Goal: Information Seeking & Learning: Learn about a topic

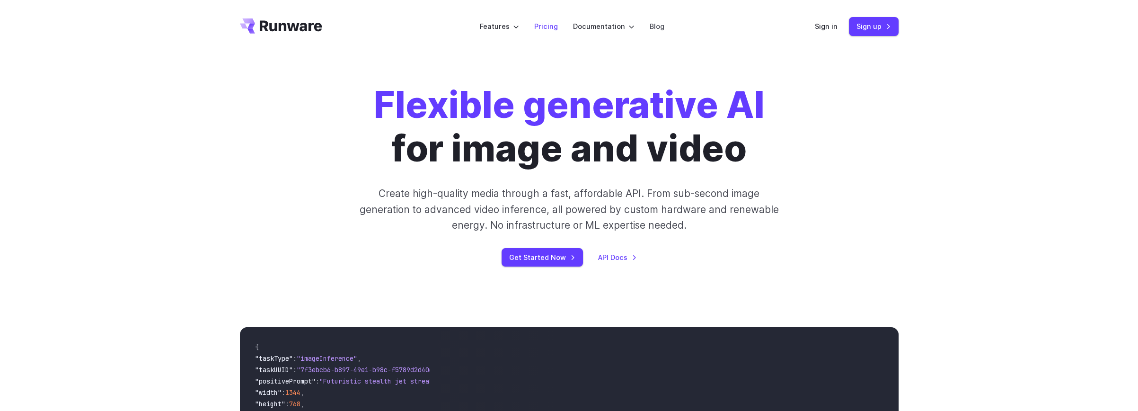
click at [545, 28] on link "Pricing" at bounding box center [546, 26] width 24 height 11
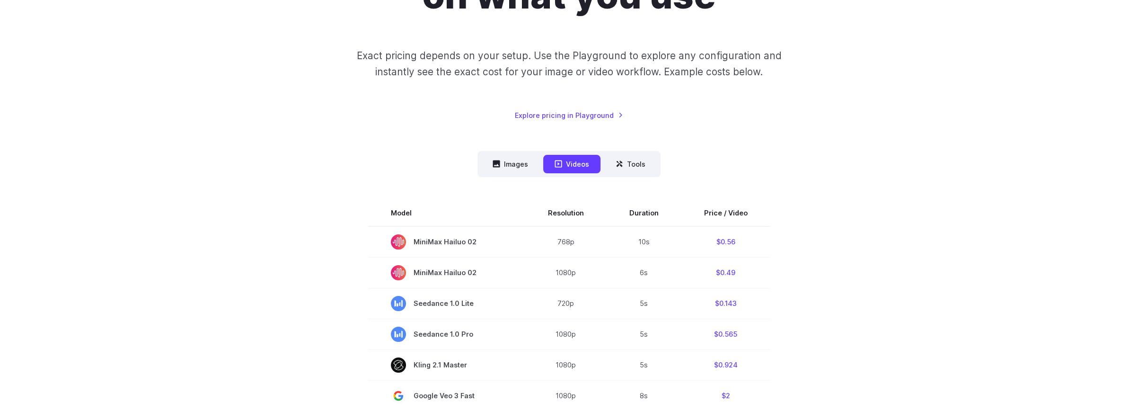
scroll to position [189, 0]
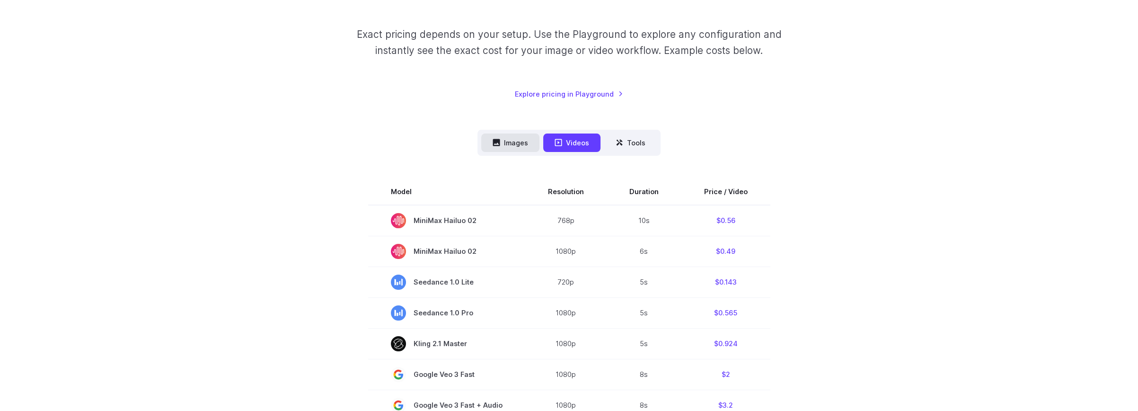
click at [514, 141] on button "Images" at bounding box center [510, 142] width 58 height 18
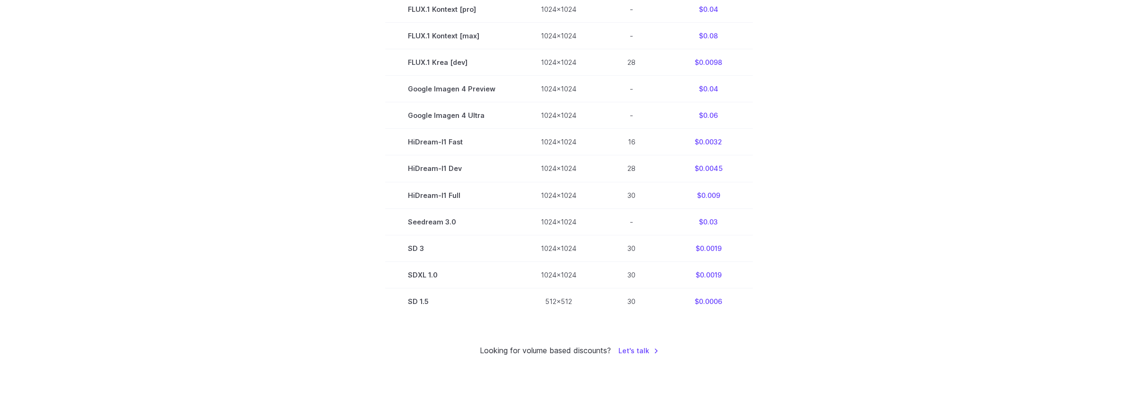
scroll to position [521, 0]
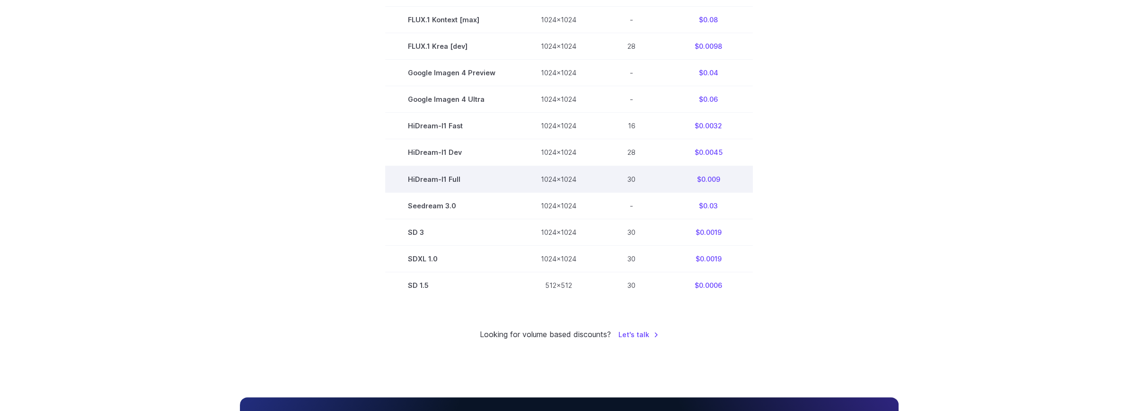
click at [446, 181] on td "HiDream-I1 Full" at bounding box center [451, 179] width 133 height 27
click at [707, 181] on td "$0.009" at bounding box center [708, 179] width 89 height 27
click at [434, 183] on td "HiDream-I1 Full" at bounding box center [451, 179] width 133 height 27
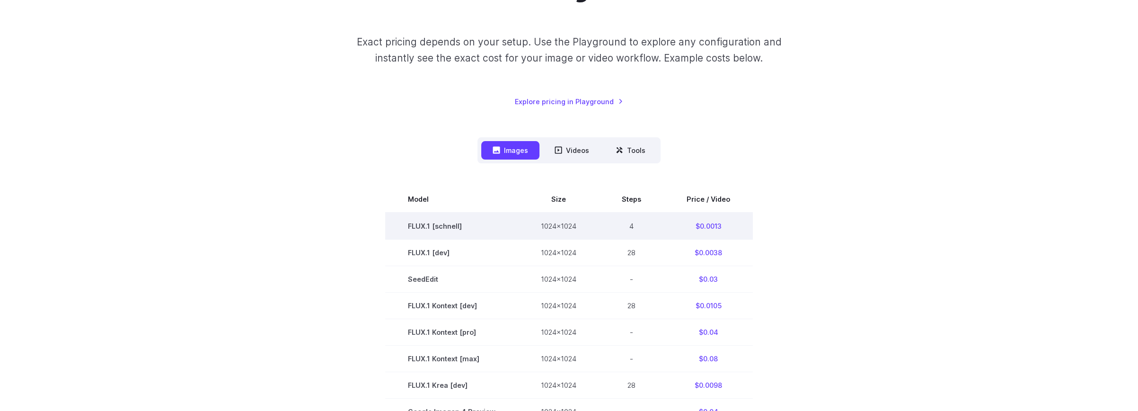
scroll to position [189, 0]
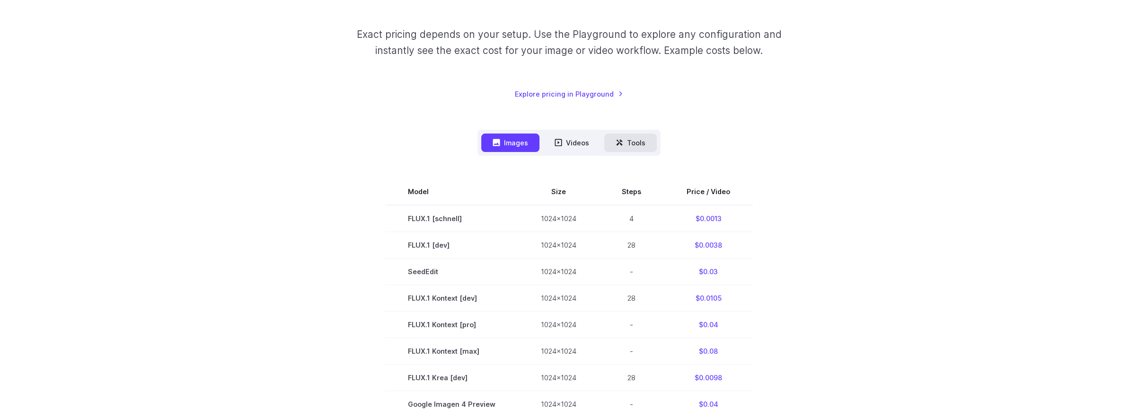
click at [636, 139] on button "Tools" at bounding box center [630, 142] width 53 height 18
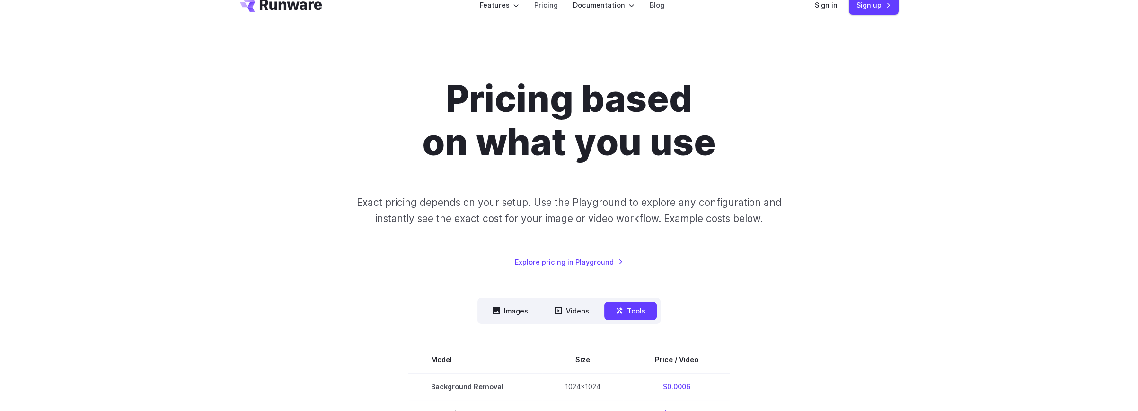
scroll to position [0, 0]
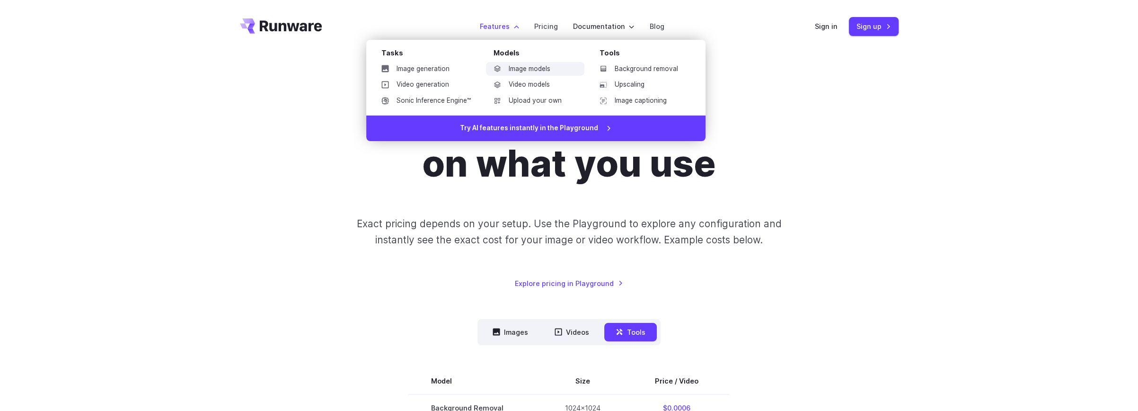
click at [526, 63] on link "Image models" at bounding box center [535, 69] width 98 height 14
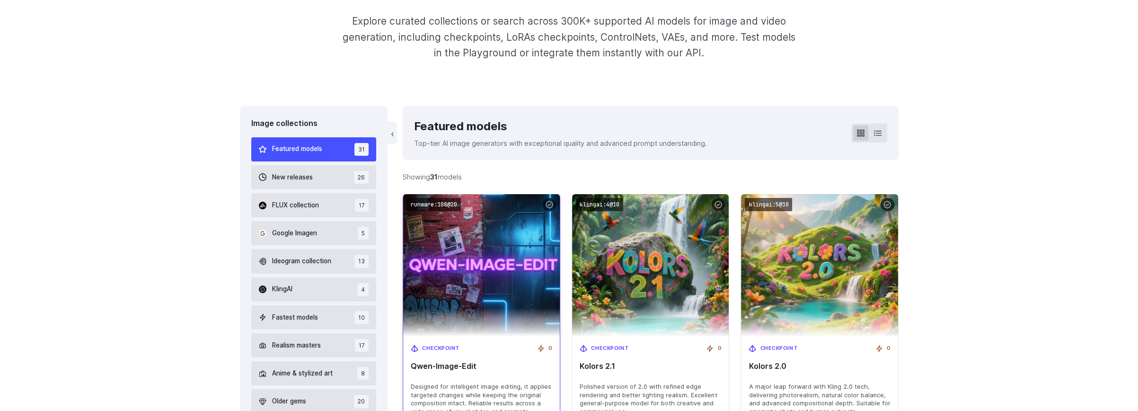
scroll to position [237, 0]
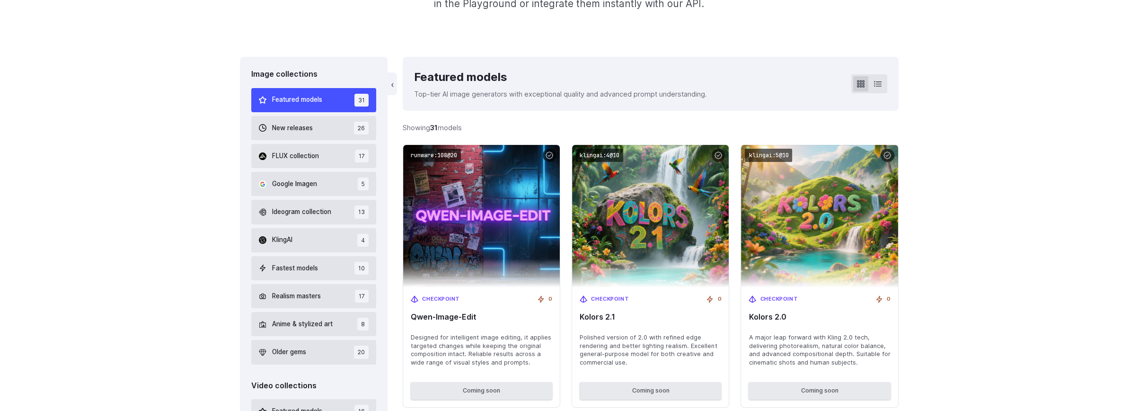
click at [312, 101] on span "Featured models" at bounding box center [297, 100] width 50 height 10
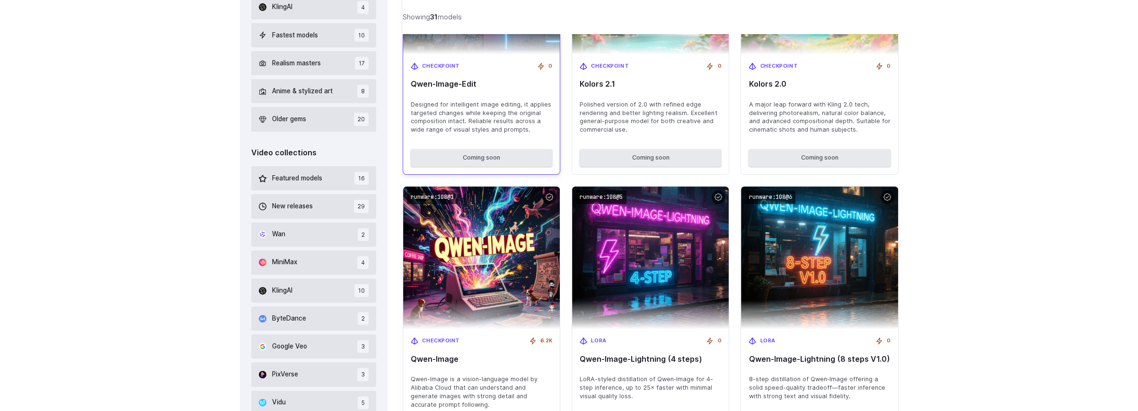
scroll to position [328, 0]
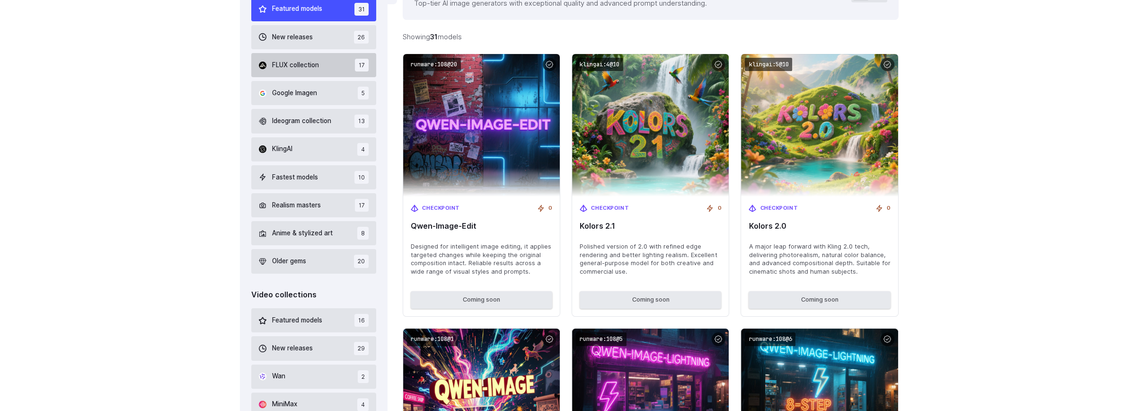
click at [304, 68] on span "FLUX collection" at bounding box center [295, 65] width 47 height 10
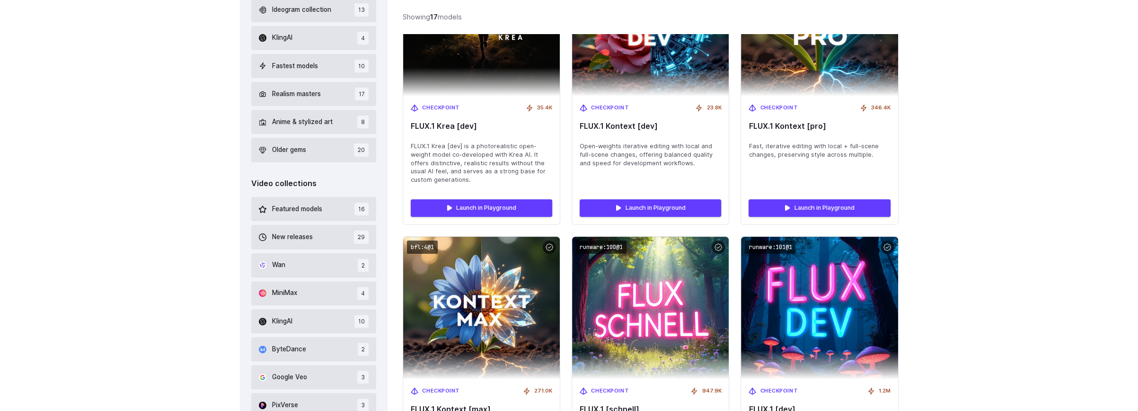
scroll to position [422, 0]
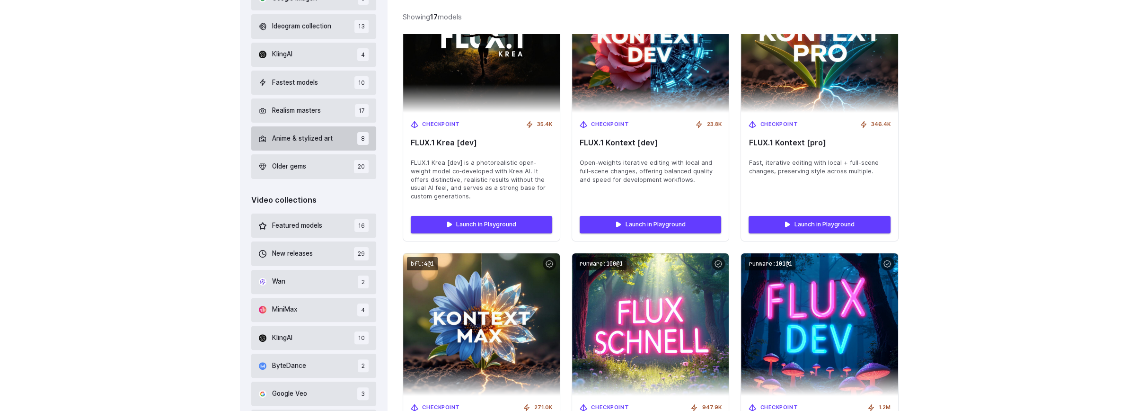
click at [306, 137] on span "Anime & stylized art" at bounding box center [302, 138] width 61 height 10
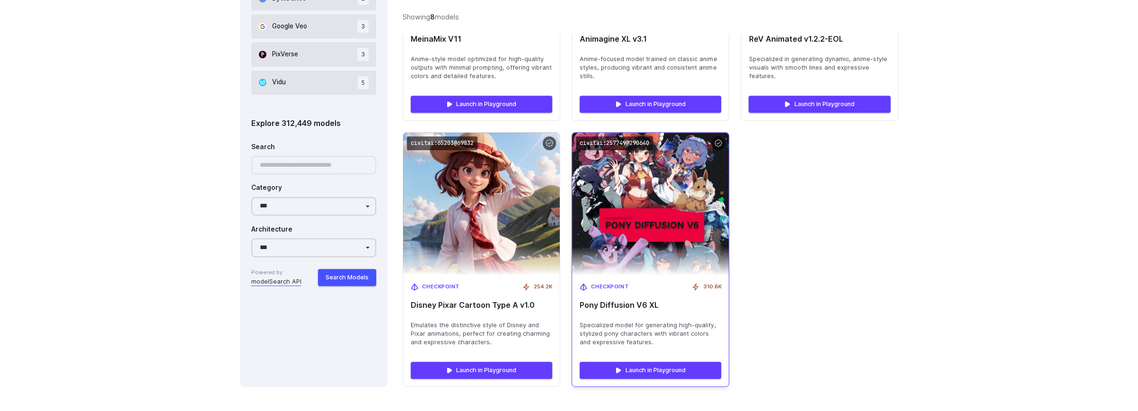
scroll to position [848, 0]
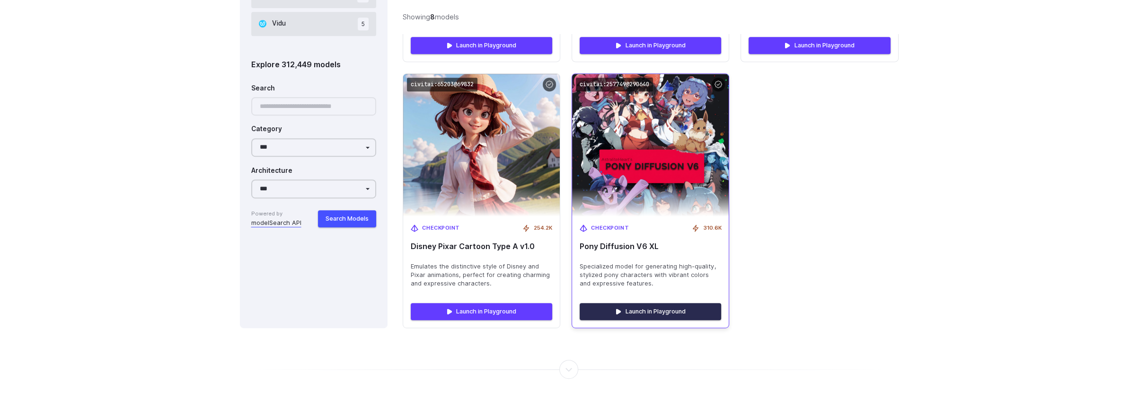
click at [661, 307] on link "Launch in Playground" at bounding box center [651, 311] width 142 height 17
click at [627, 167] on img at bounding box center [651, 145] width 172 height 157
